Goal: Use online tool/utility

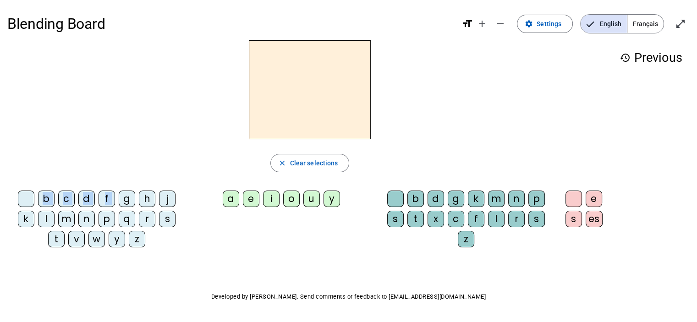
drag, startPoint x: 126, startPoint y: 196, endPoint x: 275, endPoint y: 98, distance: 177.9
click at [275, 98] on div "close Clear selections b c d f g h j k l m n p q r s t v w y z a e i o u y b d …" at bounding box center [309, 147] width 605 height 214
click at [55, 199] on letter-bubble "b" at bounding box center [48, 201] width 20 height 20
click at [228, 201] on div "a" at bounding box center [231, 199] width 16 height 16
click at [483, 225] on div "f" at bounding box center [476, 219] width 16 height 16
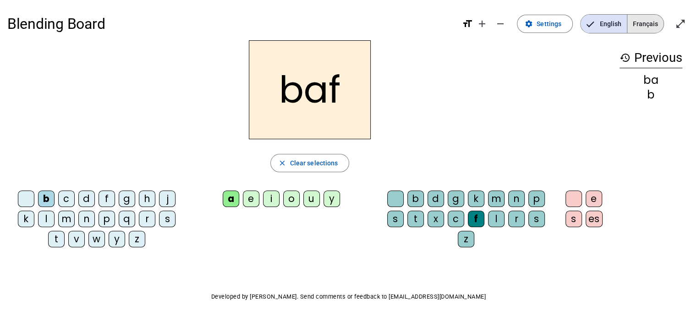
click at [637, 29] on span "Français" at bounding box center [645, 24] width 36 height 18
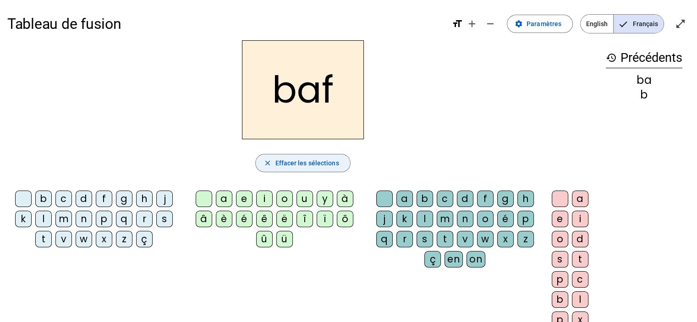
click at [278, 161] on span "Effacer les sélections" at bounding box center [307, 163] width 64 height 11
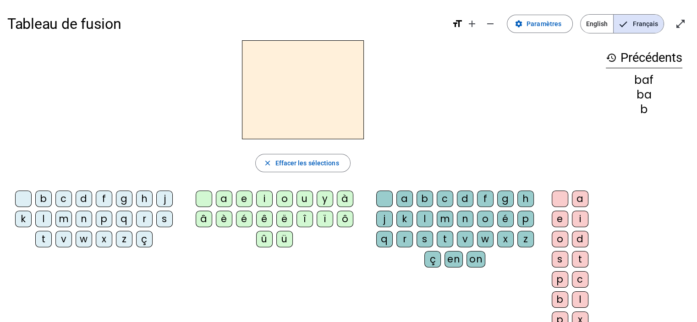
click at [159, 220] on div "s" at bounding box center [164, 219] width 16 height 16
click at [286, 198] on div "o" at bounding box center [284, 199] width 16 height 16
click at [427, 217] on div "l" at bounding box center [425, 219] width 16 height 16
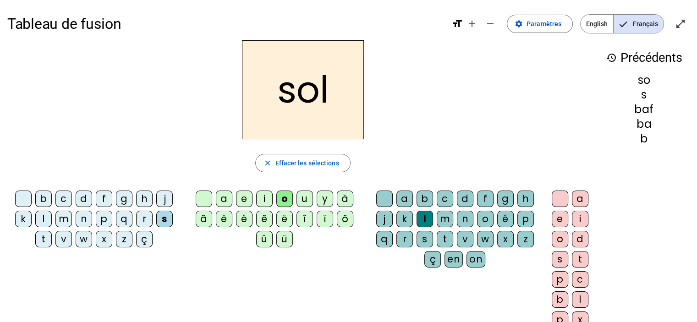
click at [340, 99] on h2 "sol" at bounding box center [303, 89] width 122 height 99
click at [310, 99] on h2 "sol" at bounding box center [303, 89] width 122 height 99
click at [496, 28] on mat-icon "remove" at bounding box center [490, 23] width 11 height 11
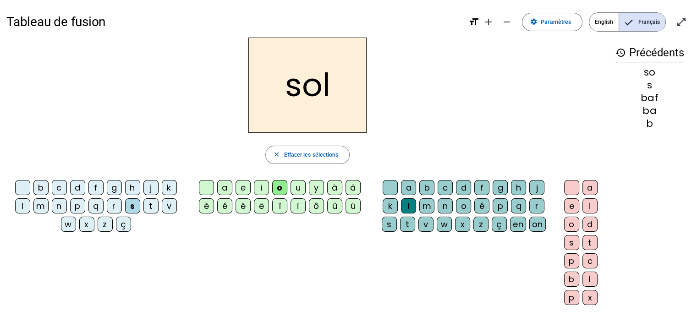
click at [653, 77] on div "so" at bounding box center [649, 72] width 69 height 10
